Goal: Task Accomplishment & Management: Complete application form

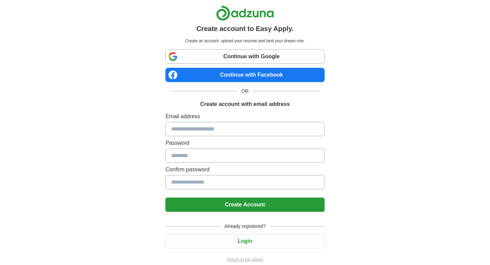
click at [208, 129] on input at bounding box center [244, 129] width 159 height 14
click at [213, 120] on label "Email address" at bounding box center [244, 116] width 159 height 8
click at [213, 131] on input at bounding box center [244, 129] width 159 height 14
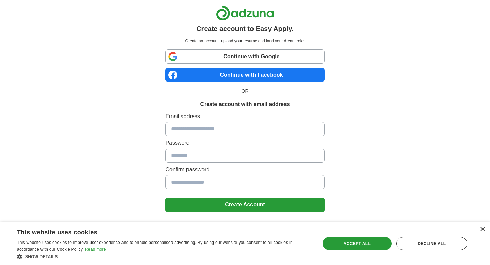
scroll to position [9, 0]
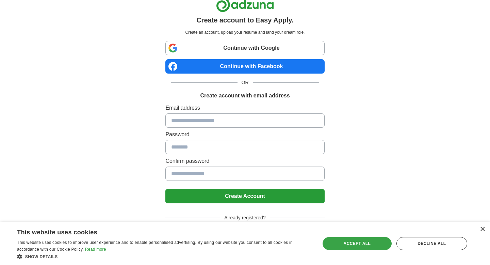
click at [370, 242] on div "Accept all" at bounding box center [357, 243] width 69 height 13
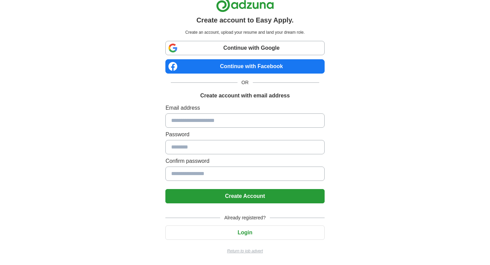
click at [197, 118] on input at bounding box center [244, 120] width 159 height 14
type input "**********"
